Goal: Transaction & Acquisition: Purchase product/service

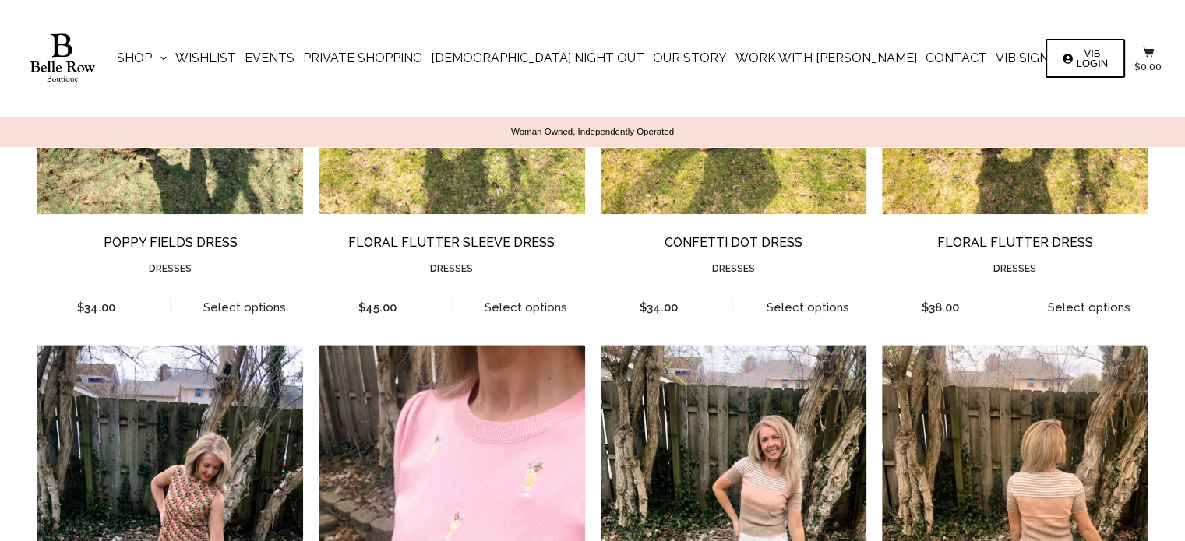
scroll to position [1895, 0]
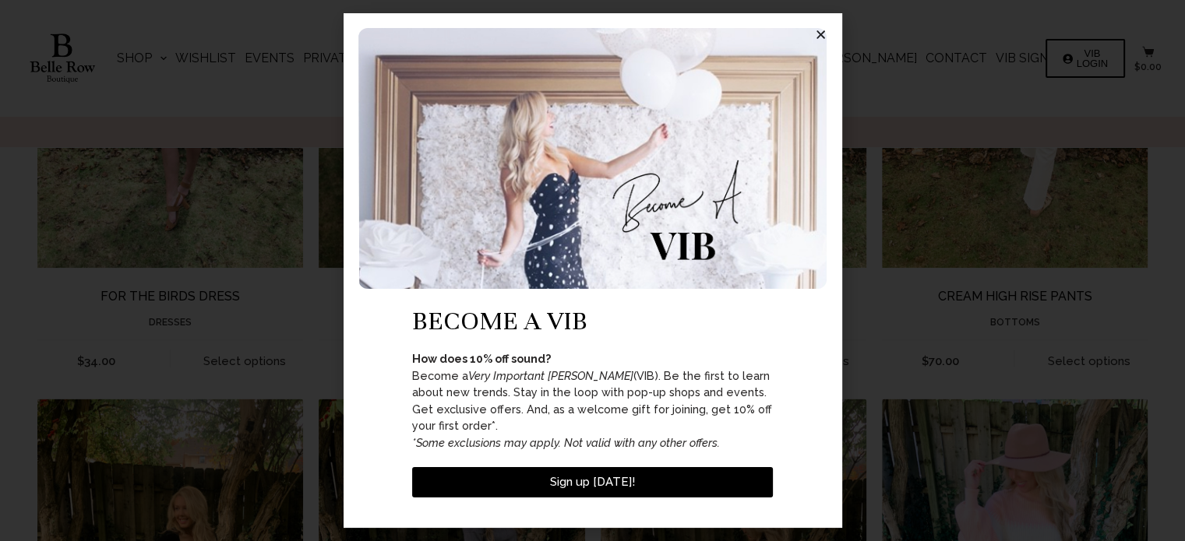
click at [818, 41] on icon "Close" at bounding box center [821, 35] width 12 height 12
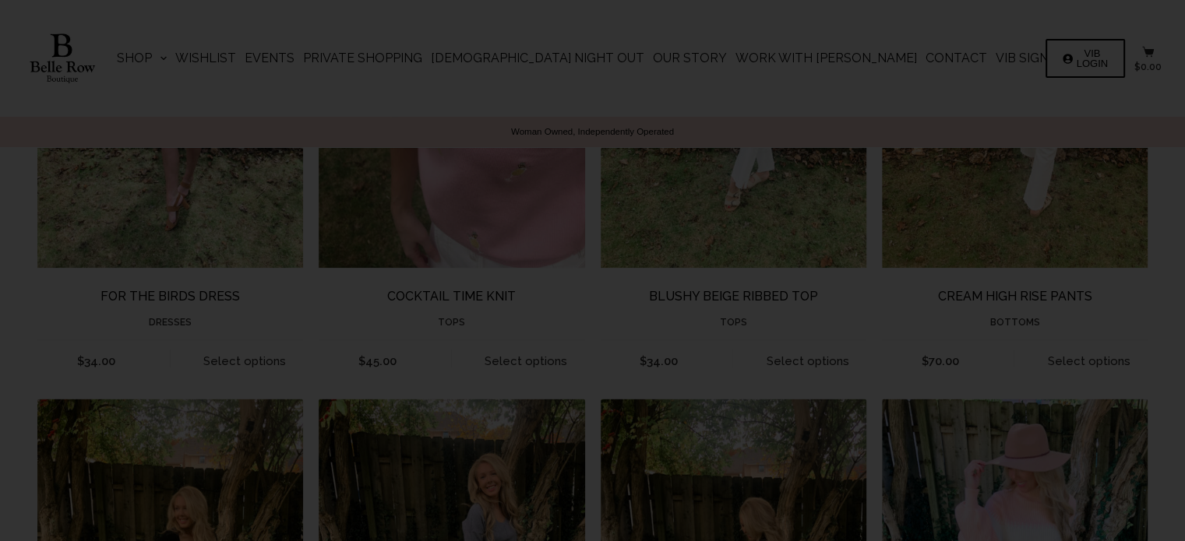
click at [820, 35] on div "become a vib How does 10% off sound? Become a Very Important Belle (VIB). Be th…" at bounding box center [593, 270] width 499 height 515
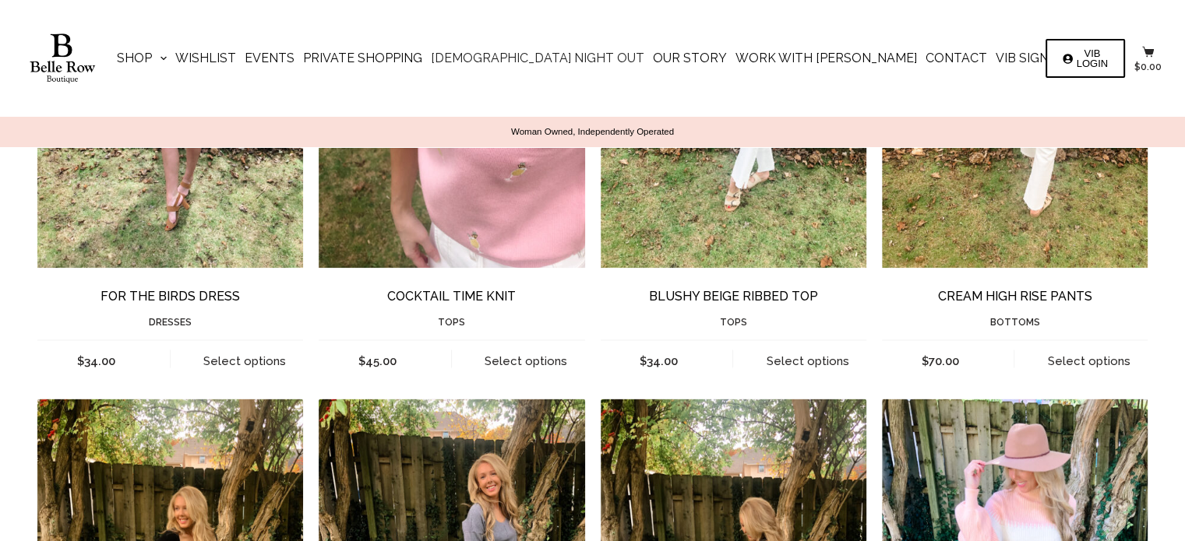
click at [605, 59] on link "[DEMOGRAPHIC_DATA] Night Out" at bounding box center [538, 58] width 222 height 117
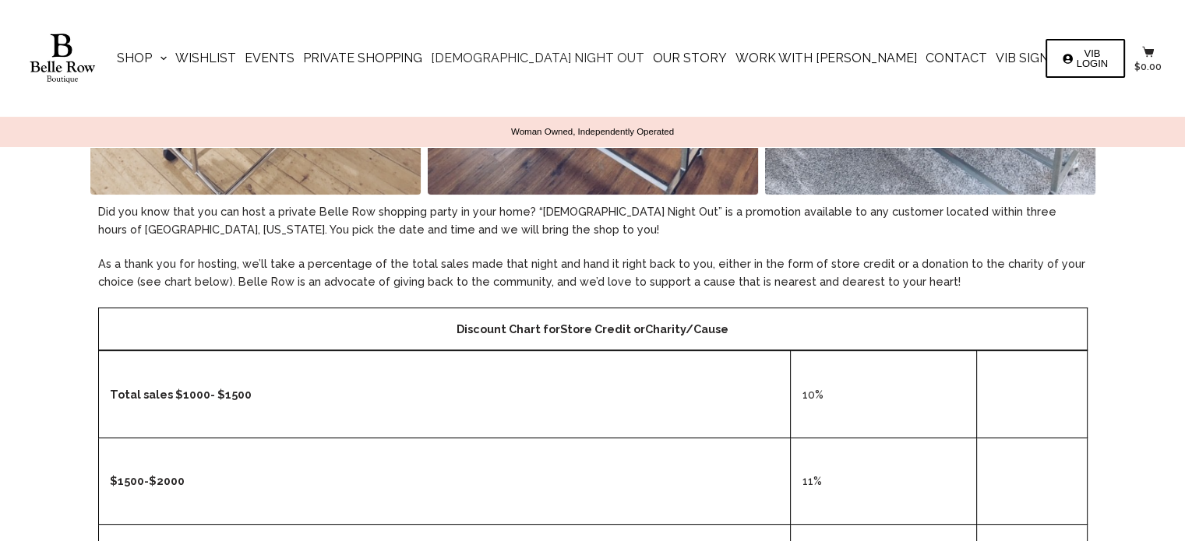
scroll to position [947, 0]
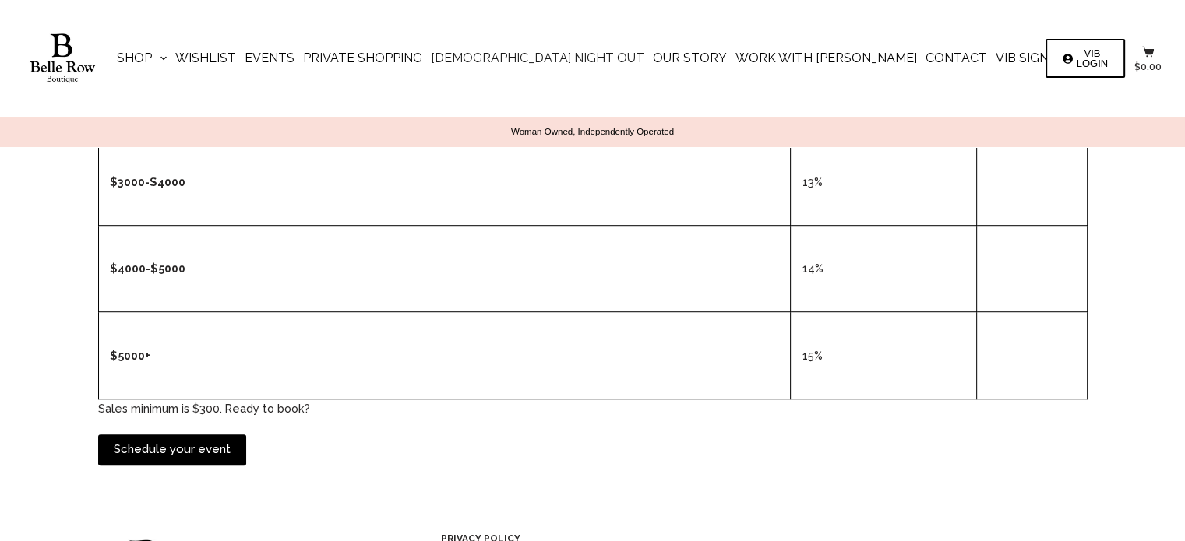
drag, startPoint x: 1196, startPoint y: 416, endPoint x: 1082, endPoint y: 405, distance: 114.3
click at [1082, 405] on p "Sales minimum is $300. Ready to book?" at bounding box center [592, 409] width 989 height 18
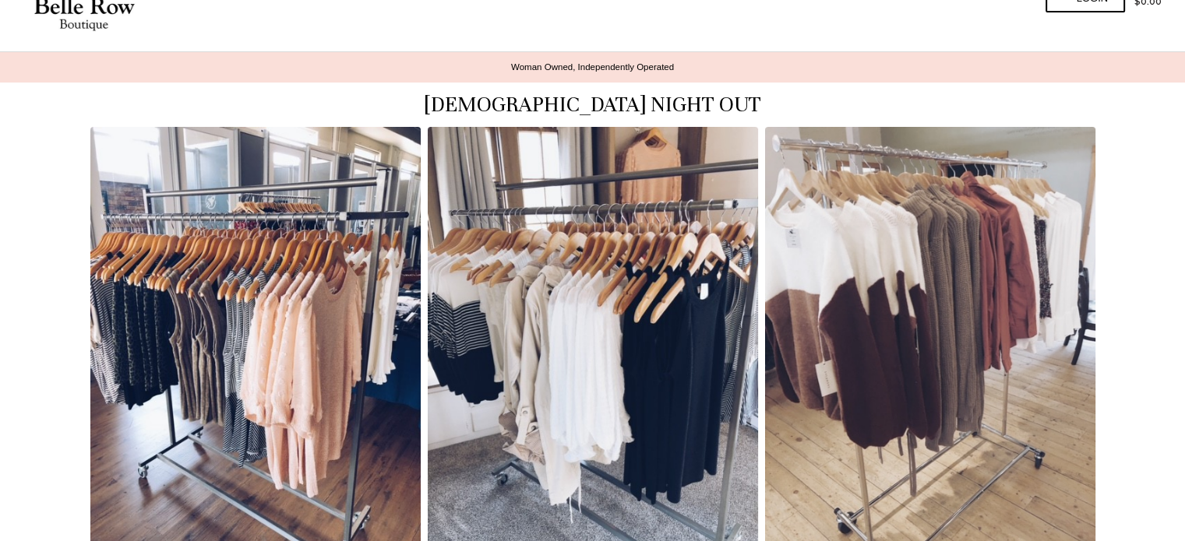
scroll to position [0, 0]
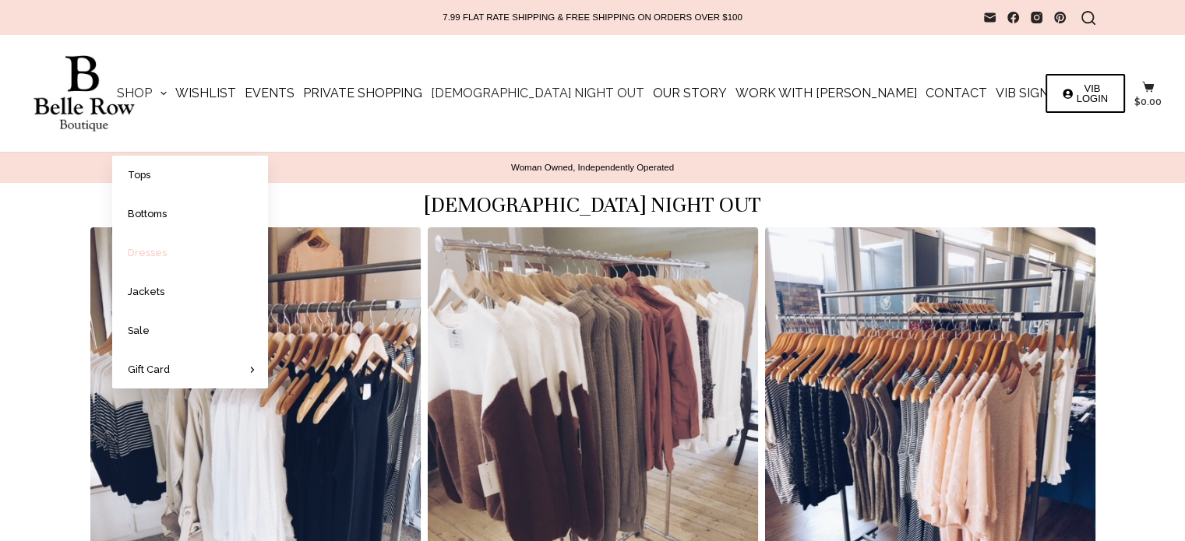
click at [252, 257] on link "Dresses" at bounding box center [190, 253] width 156 height 38
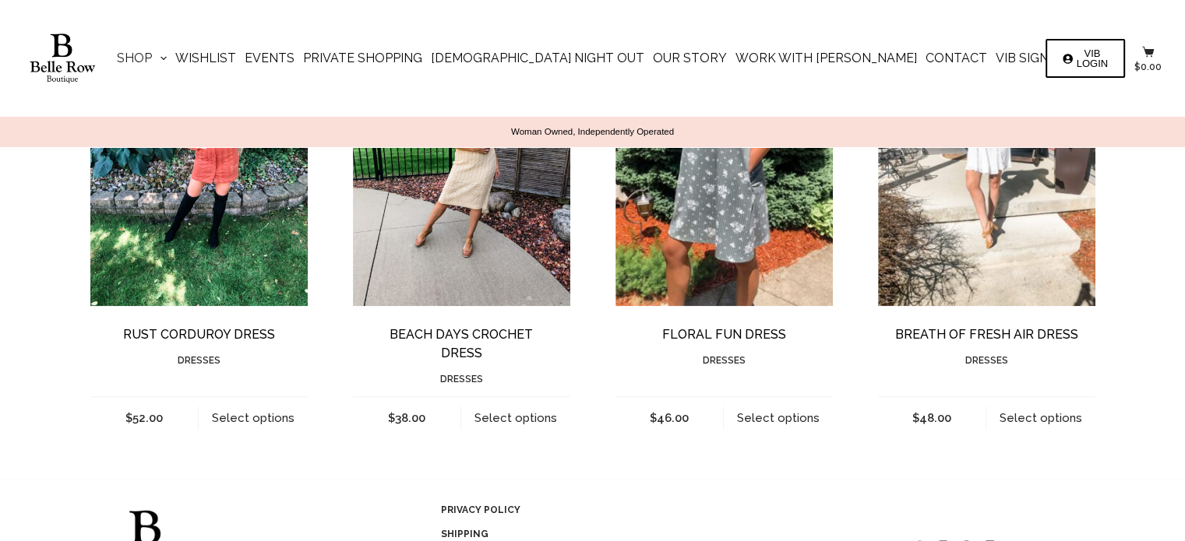
scroll to position [1670, 0]
